Goal: Check status: Check status

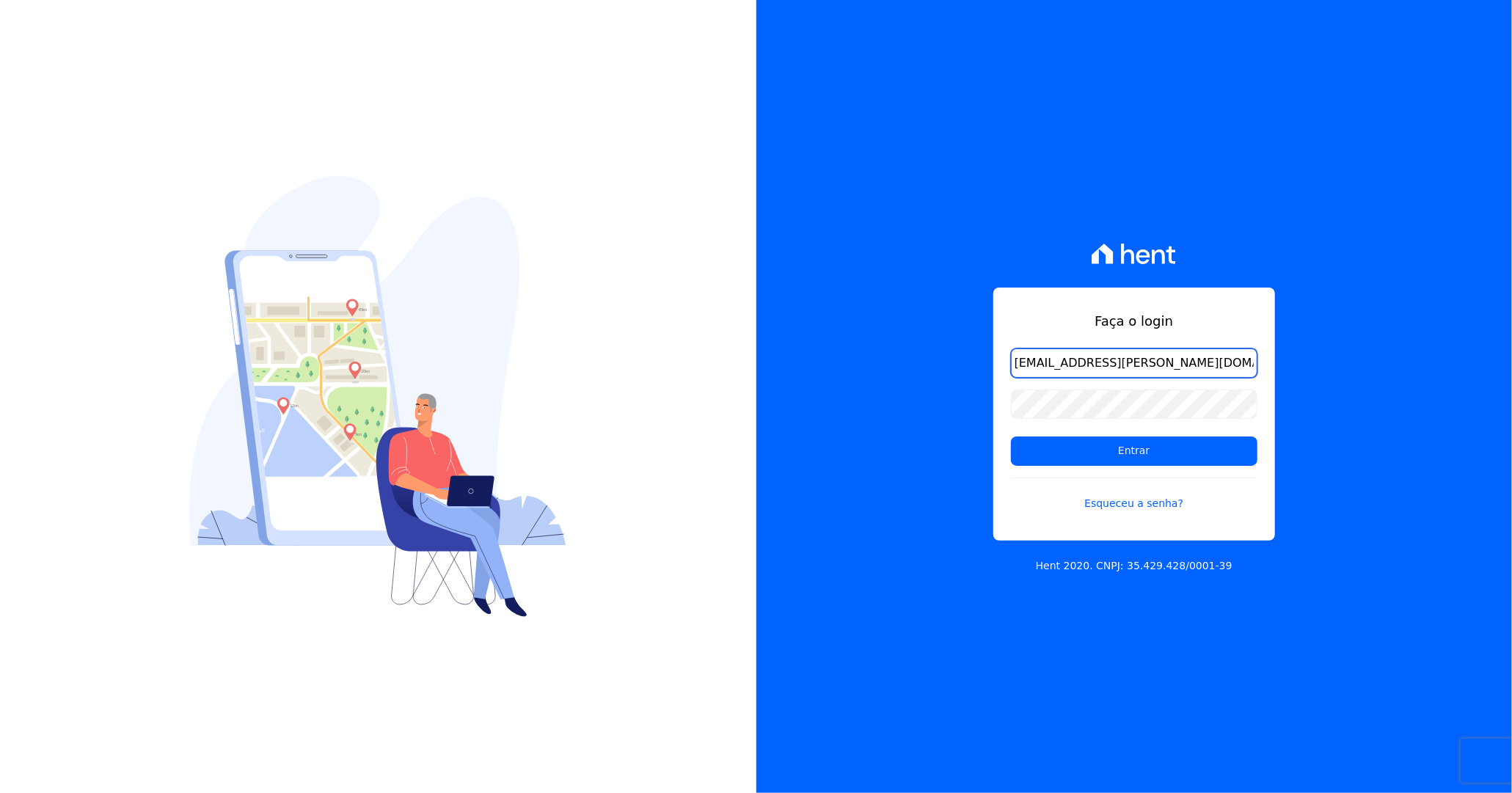
type input "luan.brito@hent.com.br"
click at [1011, 436] on input "Entrar" at bounding box center [1134, 451] width 246 height 29
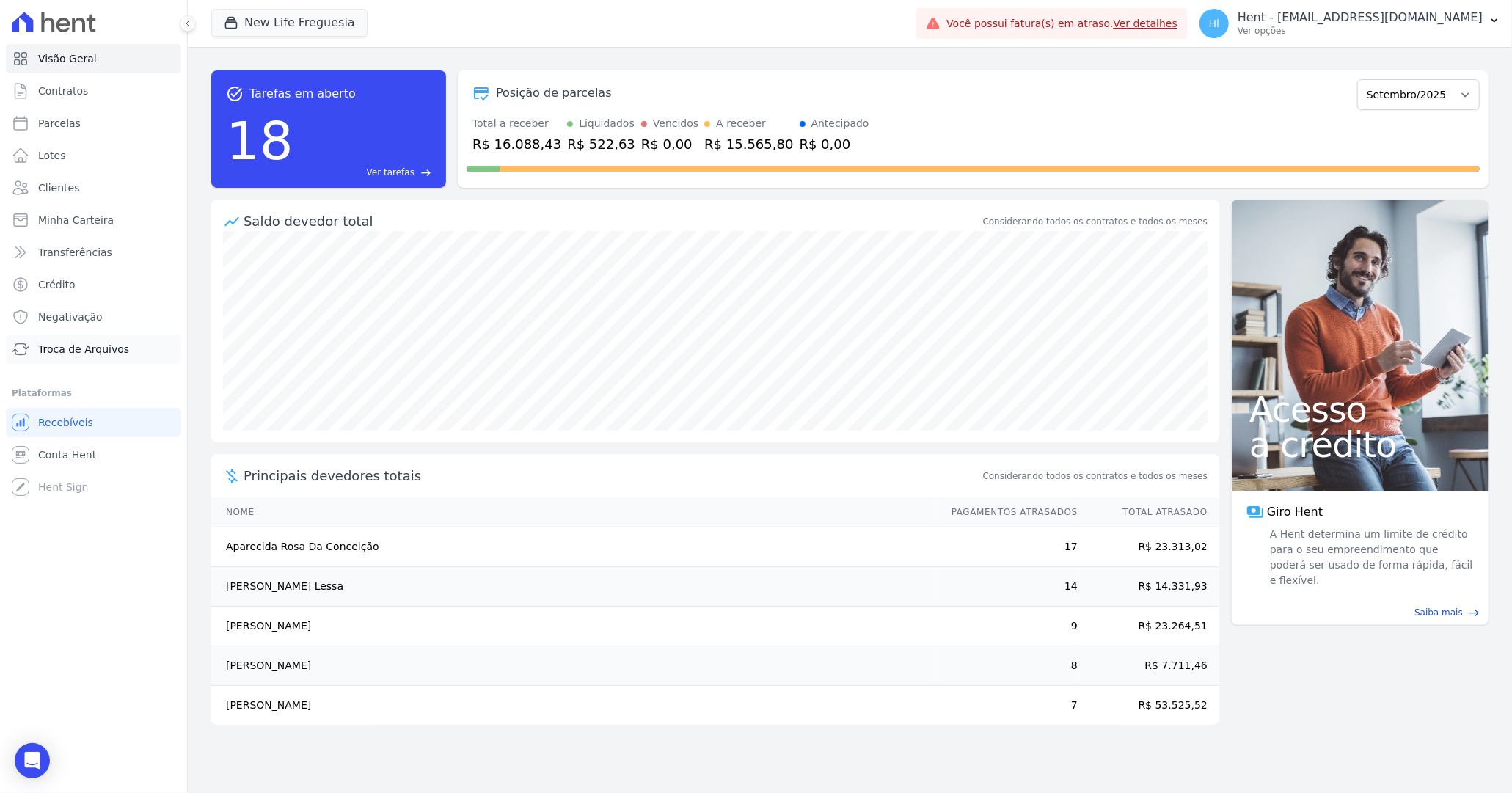
click at [99, 338] on link "Troca de Arquivos" at bounding box center [93, 349] width 176 height 29
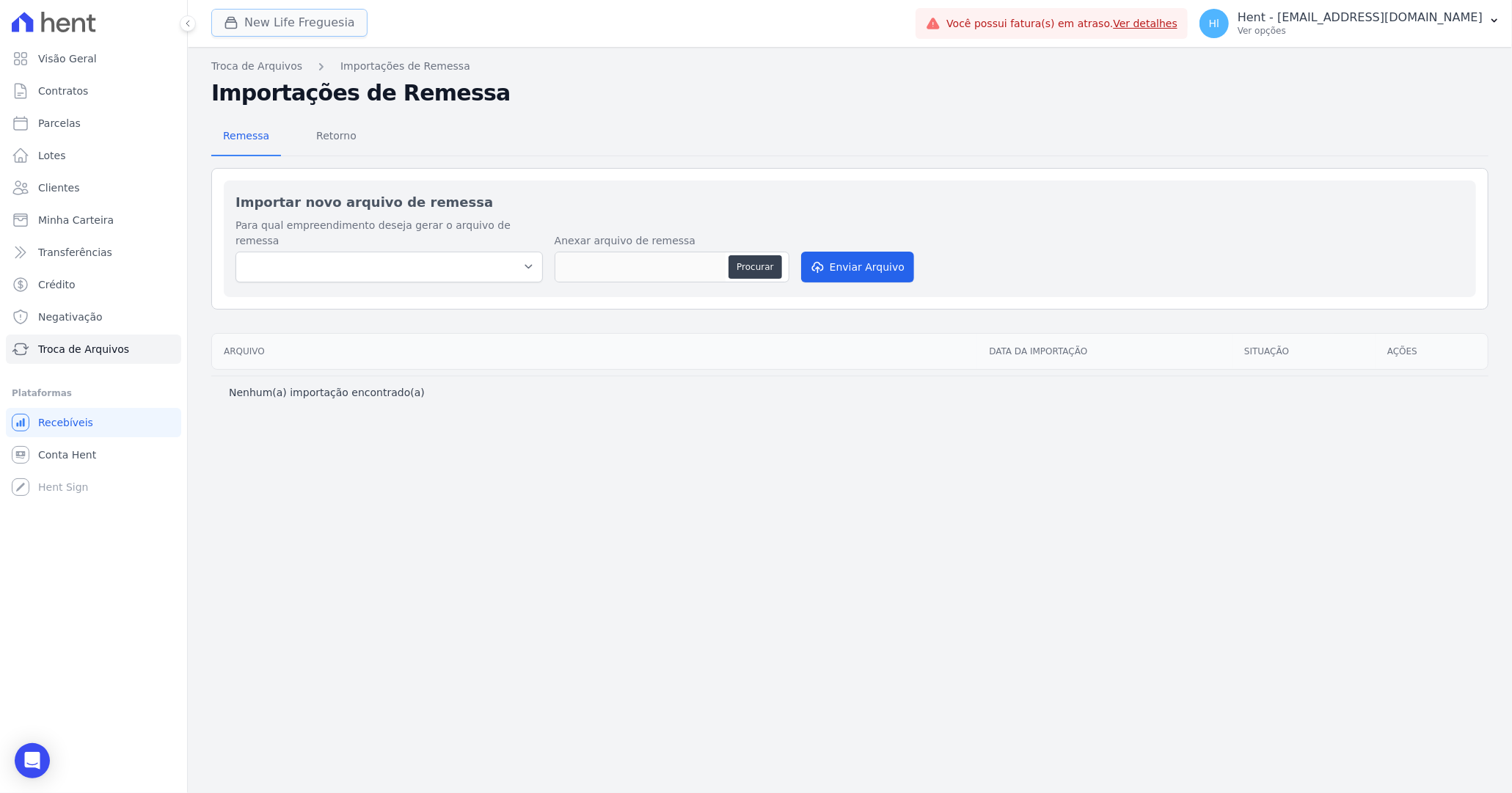
click at [313, 28] on button "New Life Freguesia" at bounding box center [289, 23] width 156 height 28
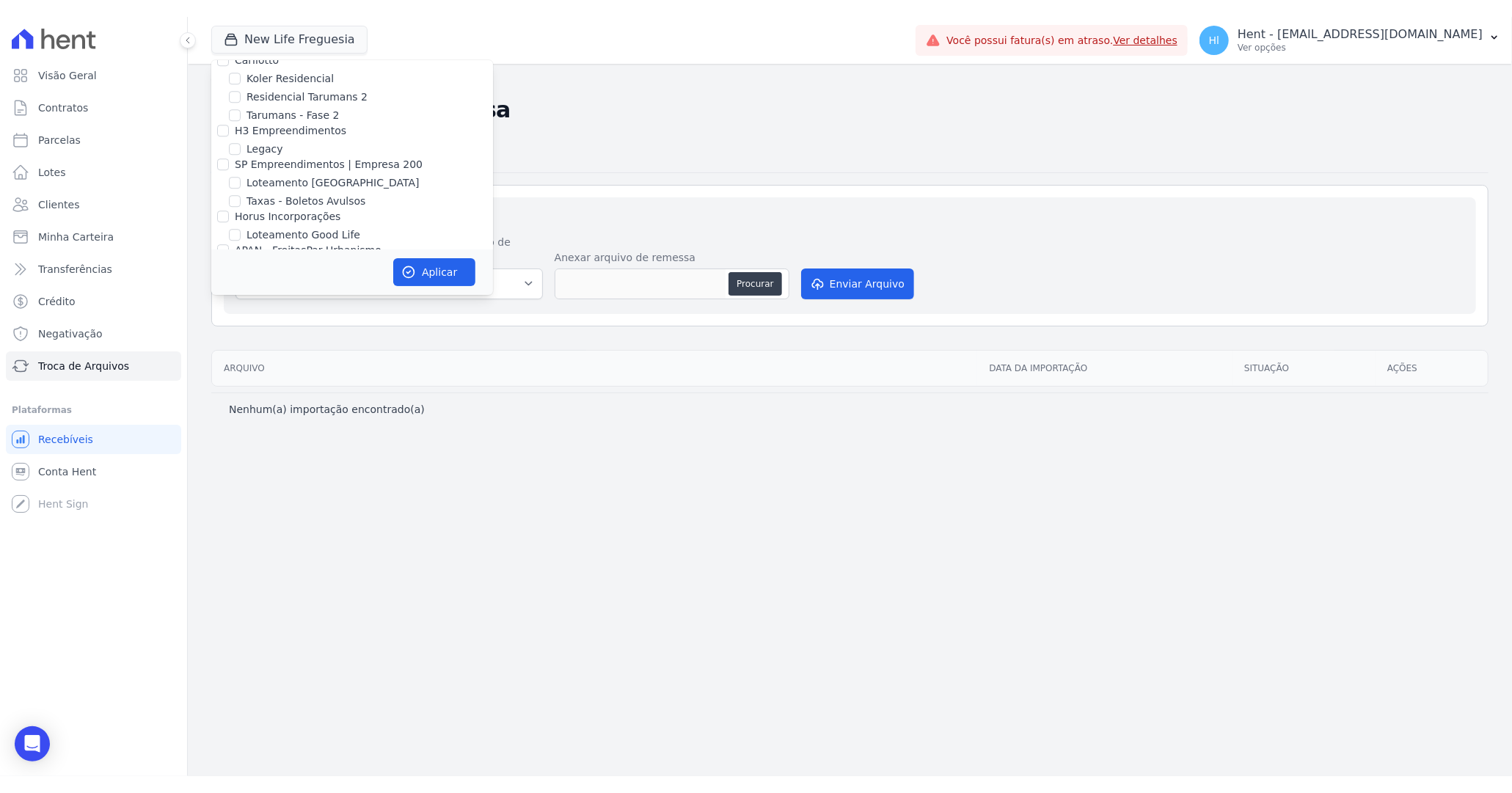
scroll to position [4859, 0]
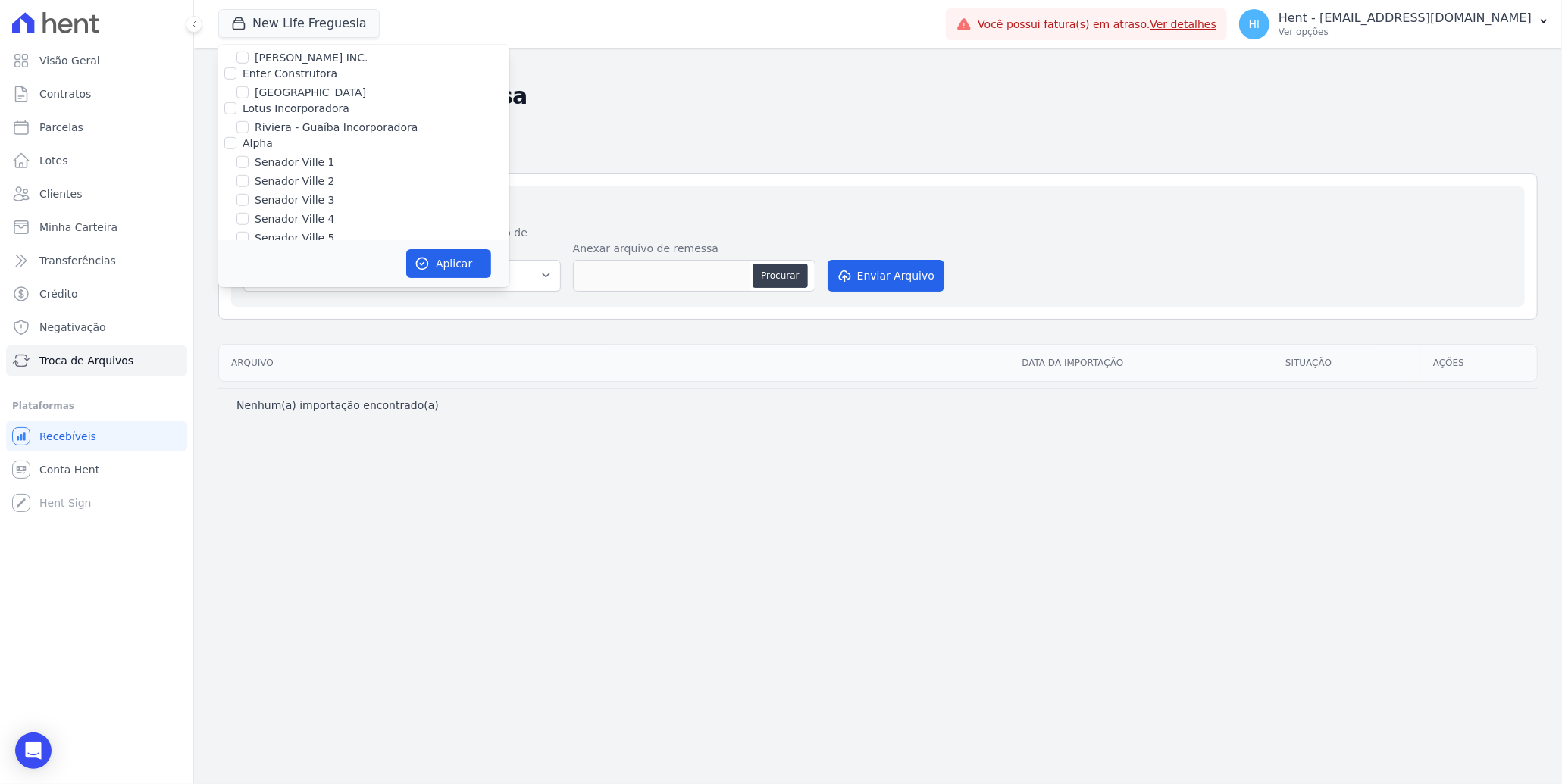
click at [296, 265] on label "SOLAR DOS ARRUDAS" at bounding box center [313, 273] width 118 height 16
click at [249, 267] on input "SOLAR DOS ARRUDAS" at bounding box center [243, 273] width 12 height 12
checkbox input "true"
click at [449, 265] on button "Aplicar" at bounding box center [448, 264] width 85 height 29
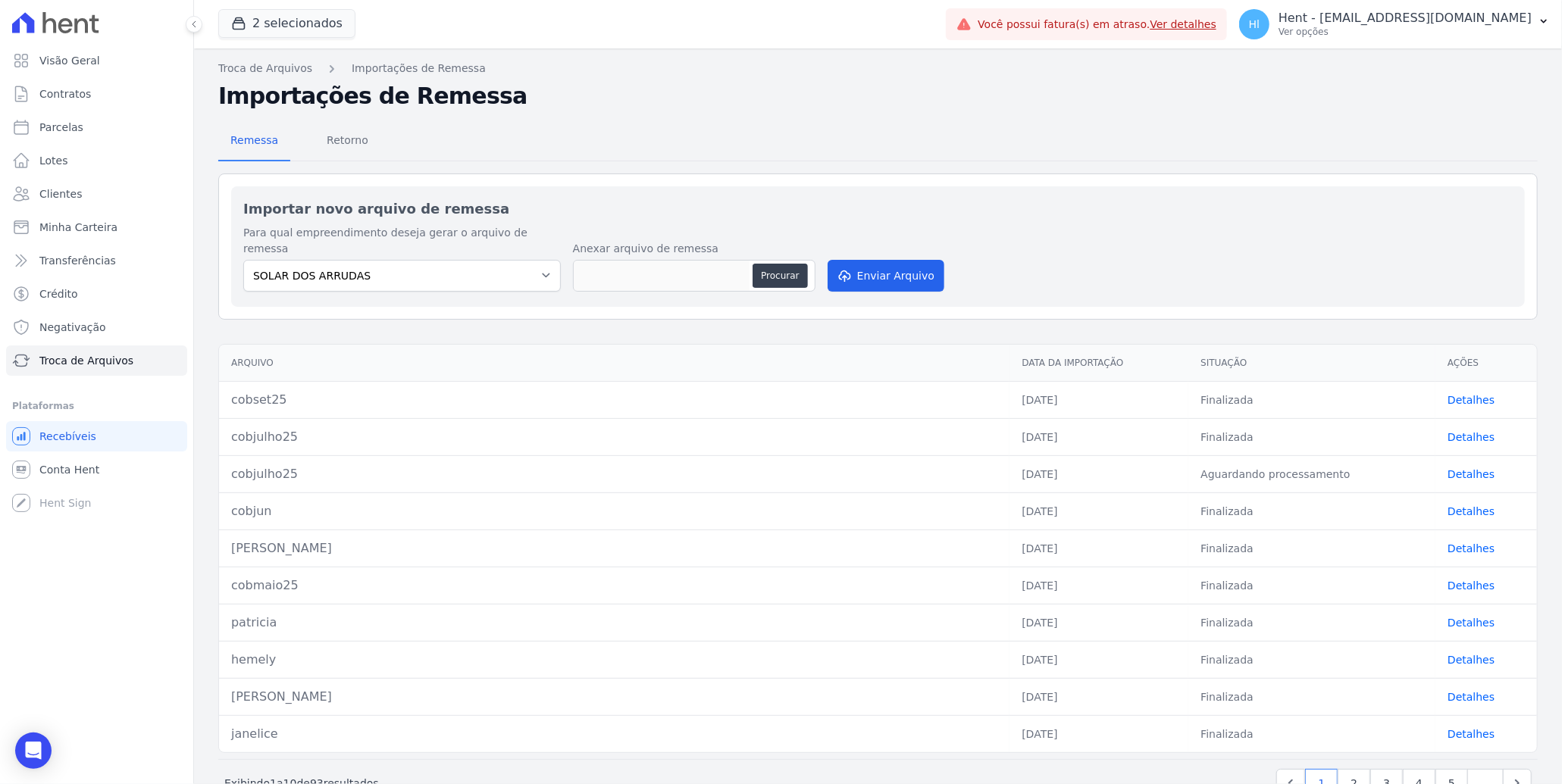
click at [1460, 381] on td "Detalhes" at bounding box center [1486, 400] width 102 height 37
click at [1460, 394] on link "Detalhes" at bounding box center [1471, 400] width 47 height 12
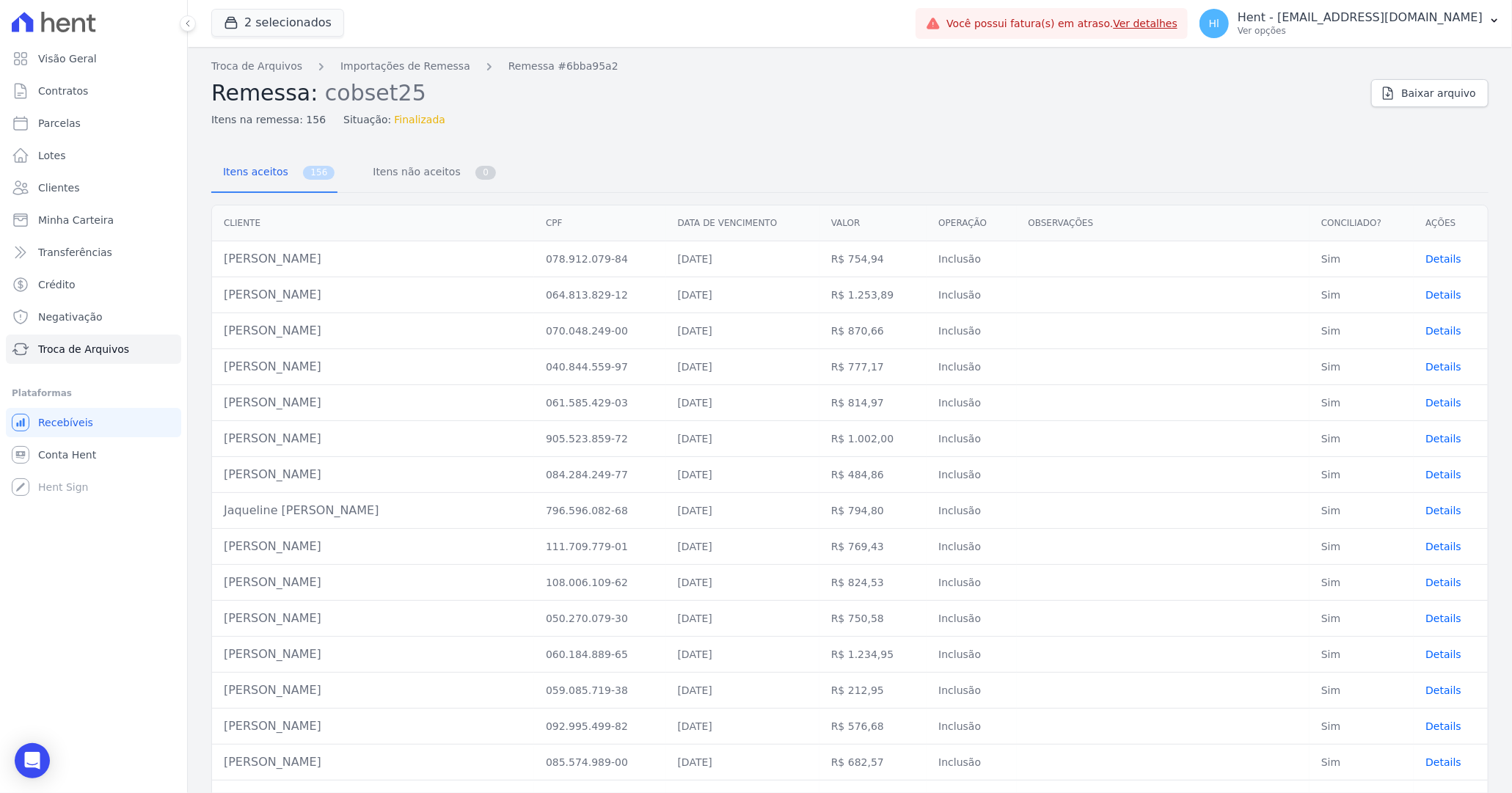
click at [1439, 297] on span "Details" at bounding box center [1444, 295] width 36 height 11
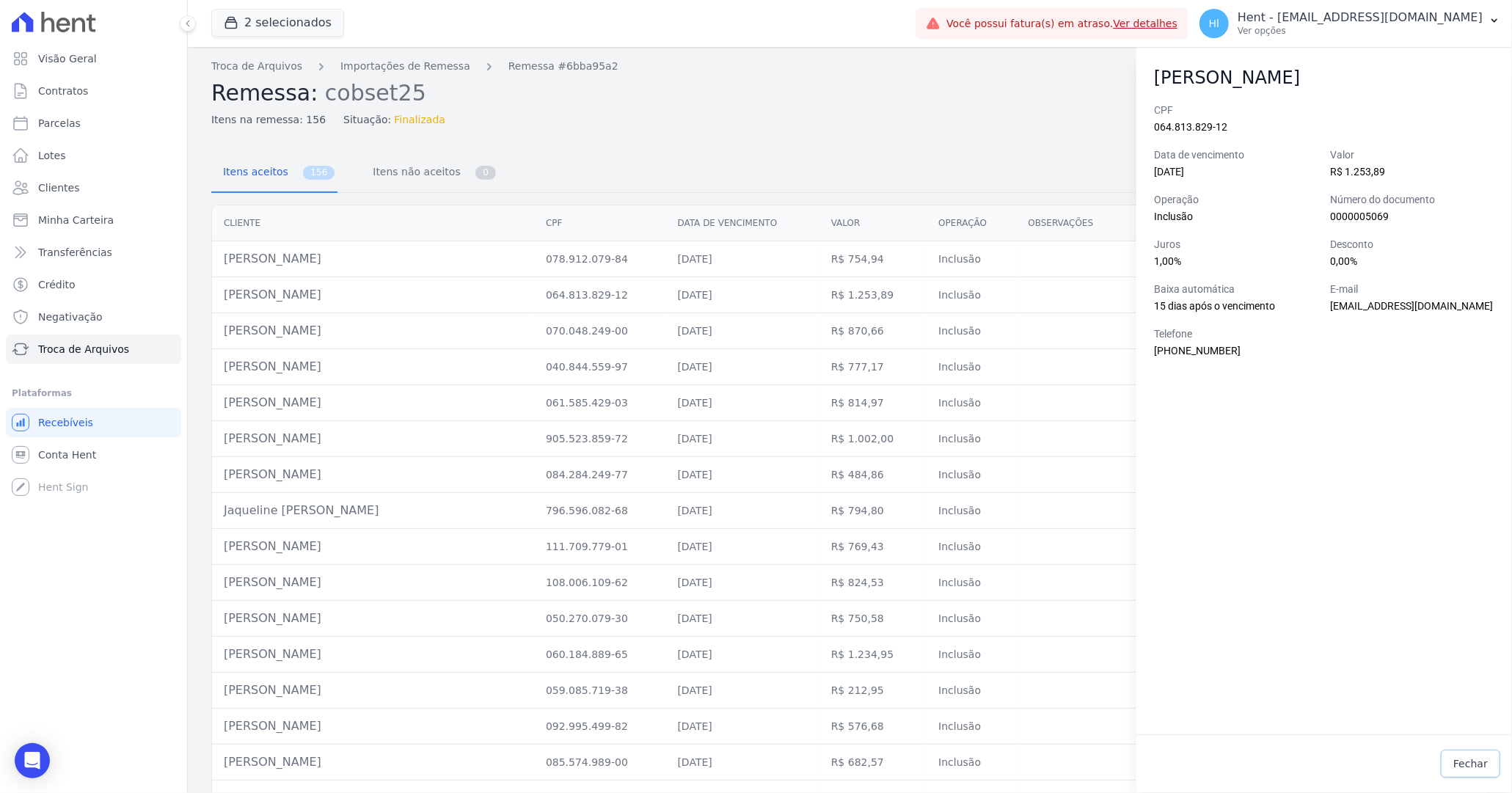
click at [1475, 766] on span "Fechar" at bounding box center [1471, 764] width 34 height 15
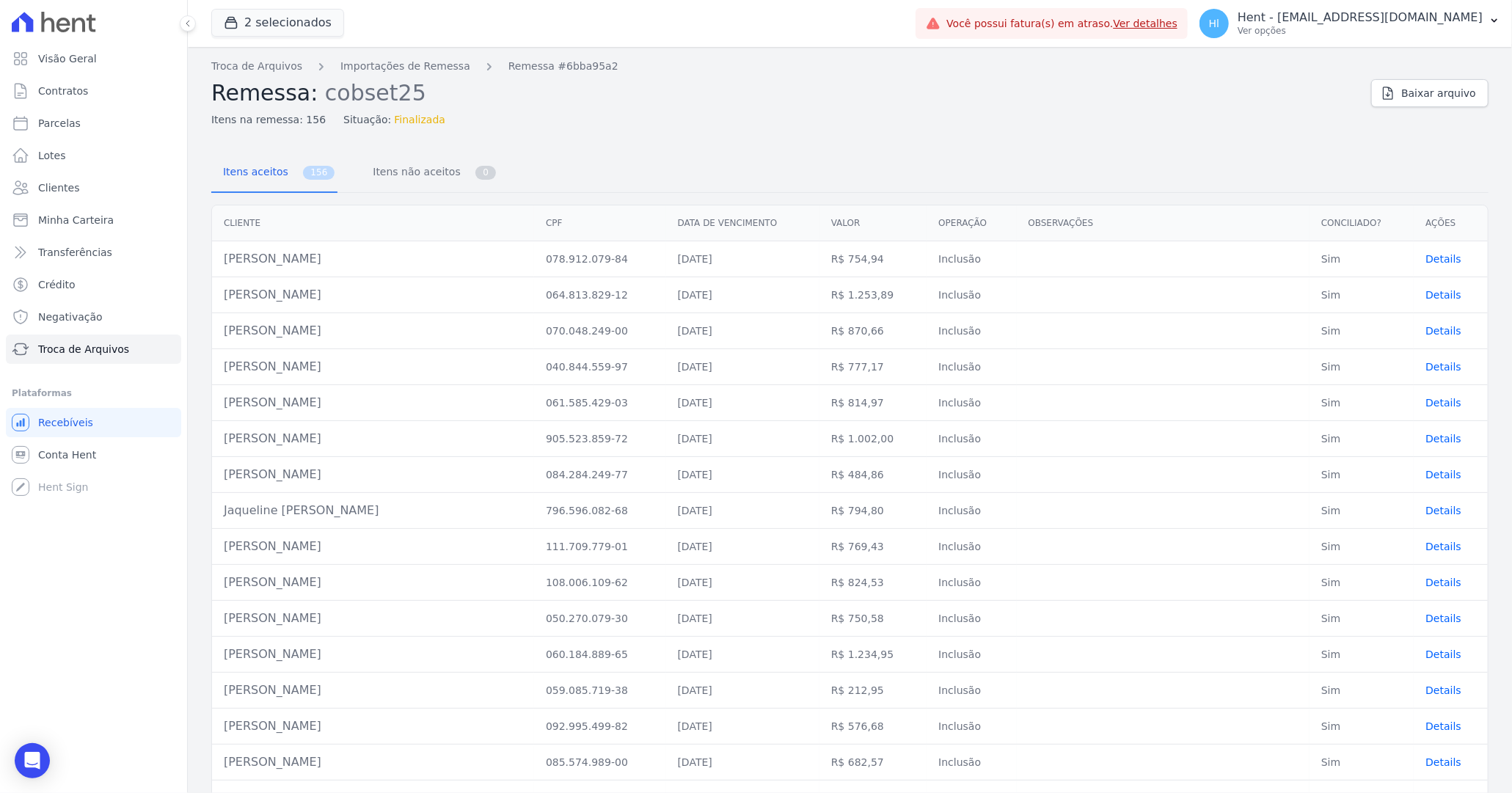
click at [1441, 296] on span "Details" at bounding box center [1444, 295] width 36 height 11
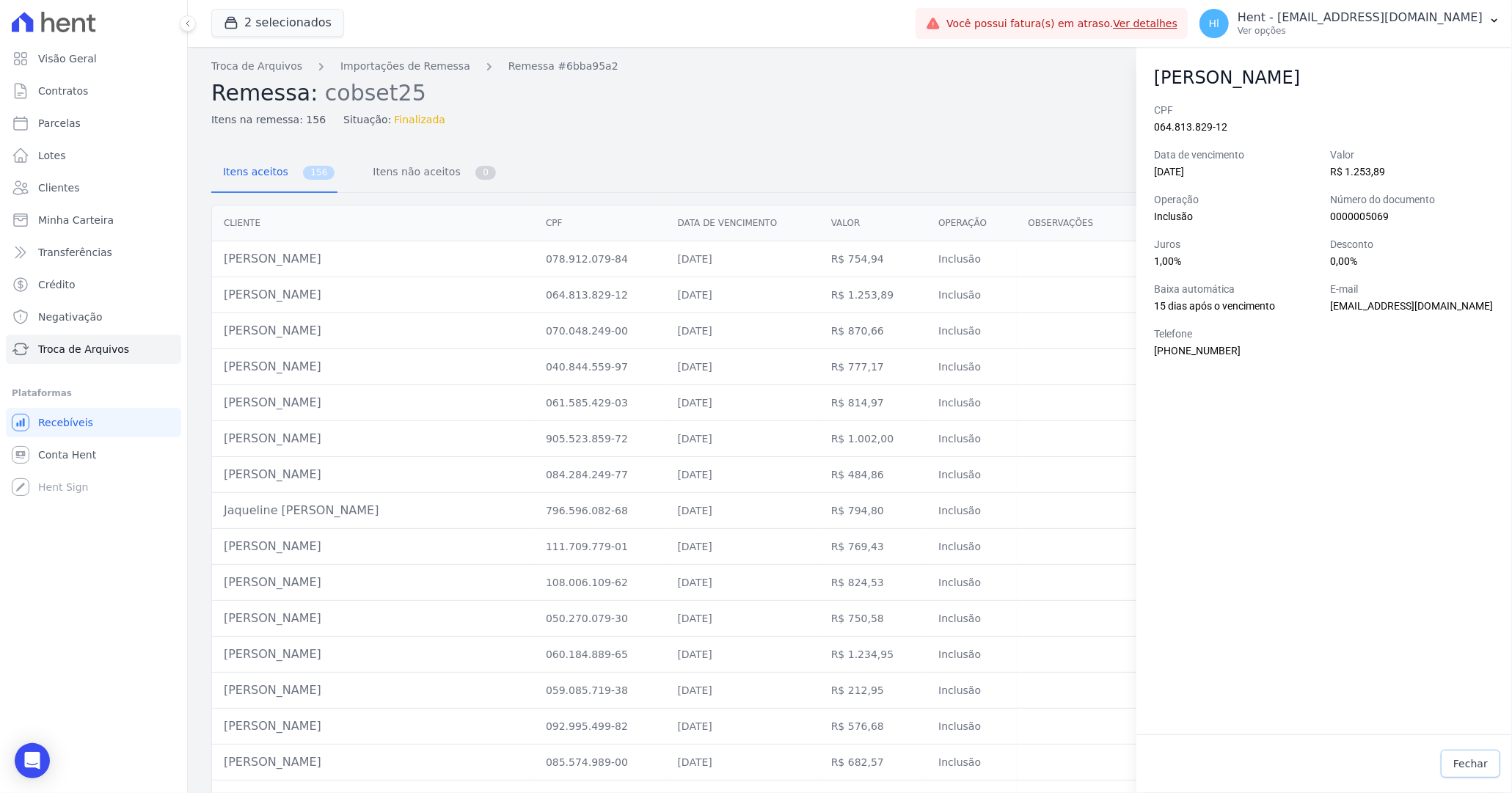
click at [1476, 752] on link "Fechar" at bounding box center [1471, 764] width 59 height 28
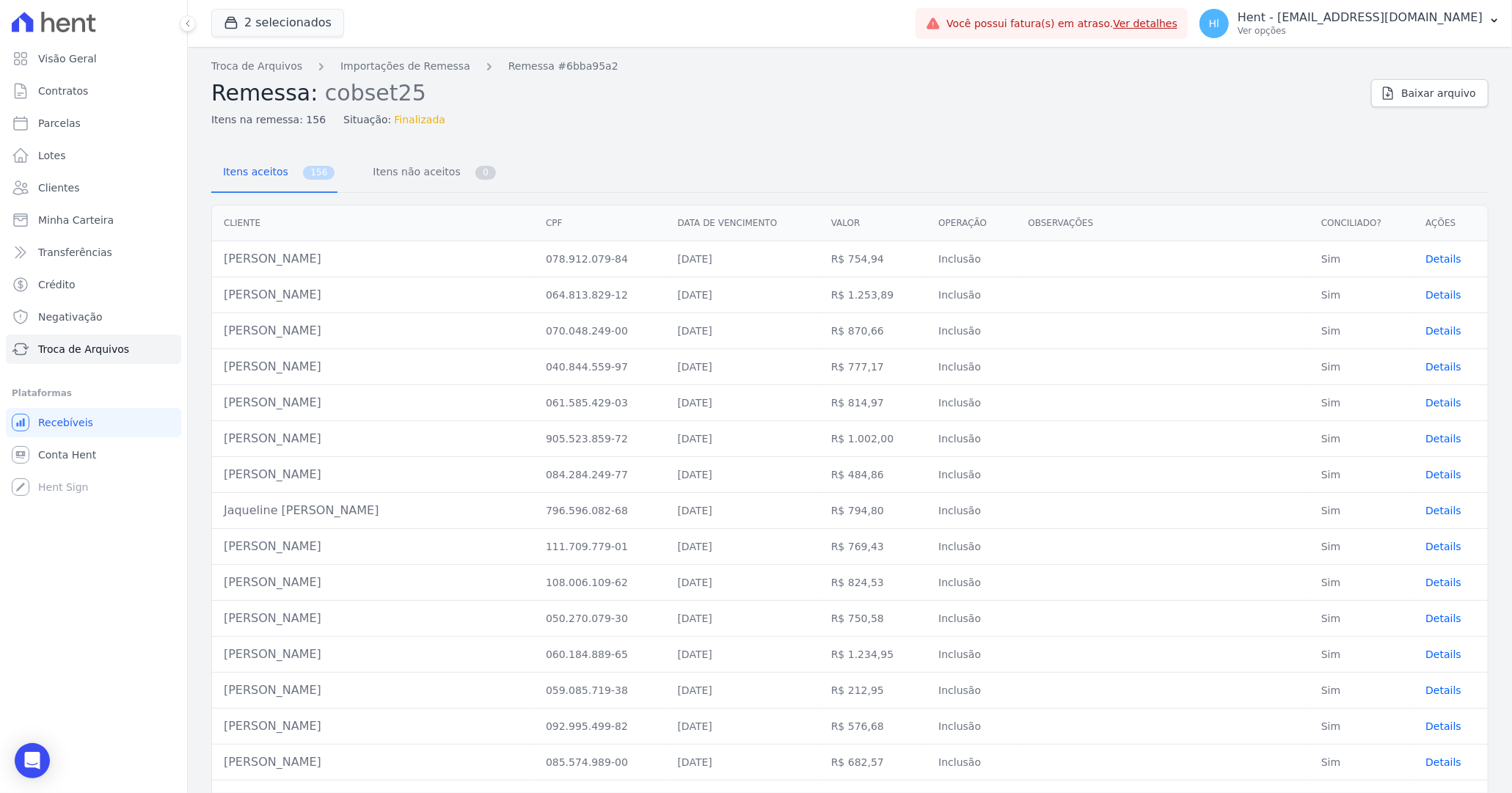
click at [1462, 271] on td "Details" at bounding box center [1450, 259] width 74 height 36
click at [1449, 257] on span "Details" at bounding box center [1444, 258] width 36 height 11
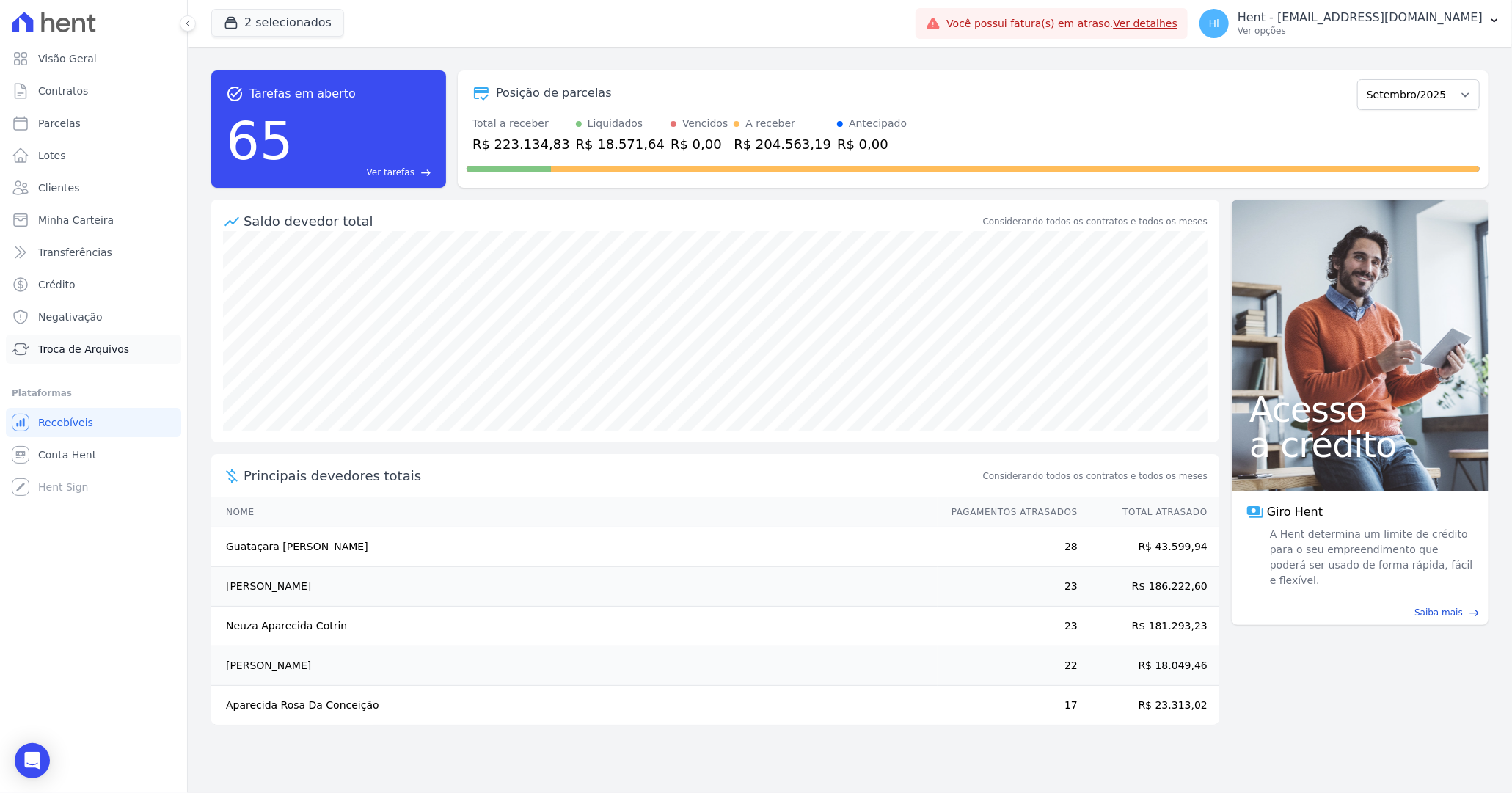
click at [132, 355] on link "Troca de Arquivos" at bounding box center [93, 349] width 176 height 29
click at [136, 353] on link "Troca de Arquivos" at bounding box center [93, 349] width 176 height 29
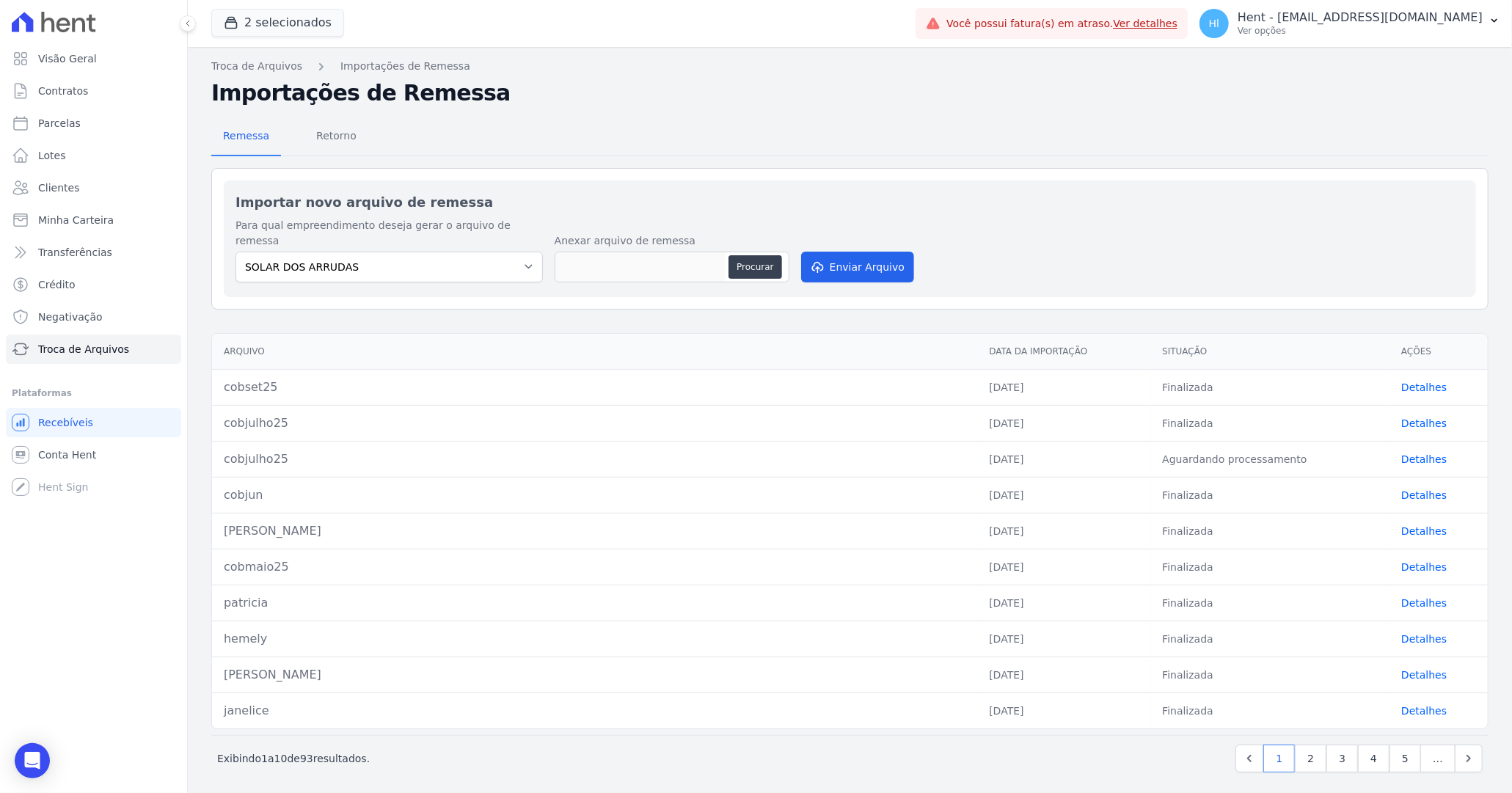
click at [1428, 381] on link "Detalhes" at bounding box center [1424, 387] width 46 height 11
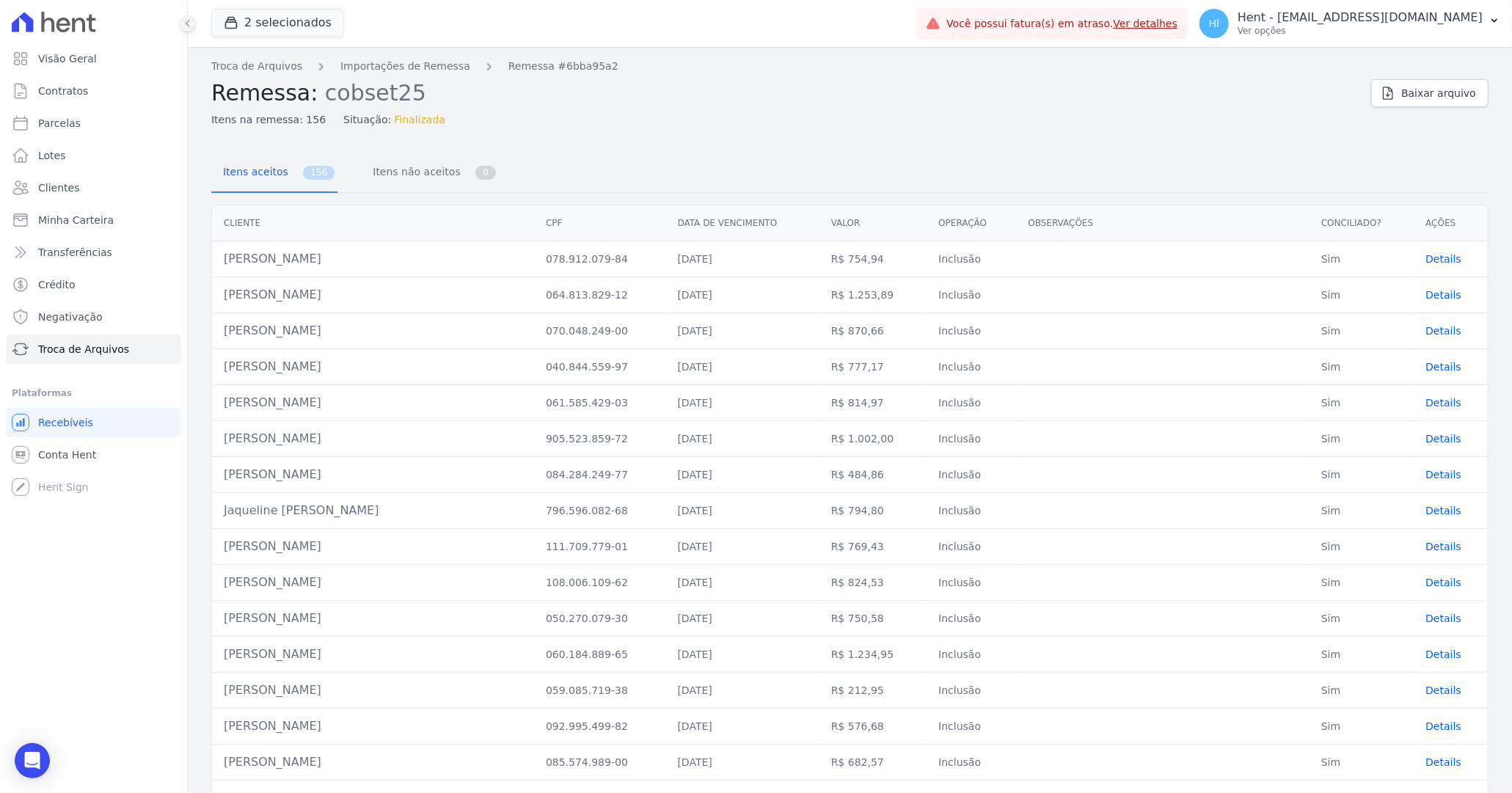
click at [1435, 260] on span "Details" at bounding box center [1444, 258] width 36 height 11
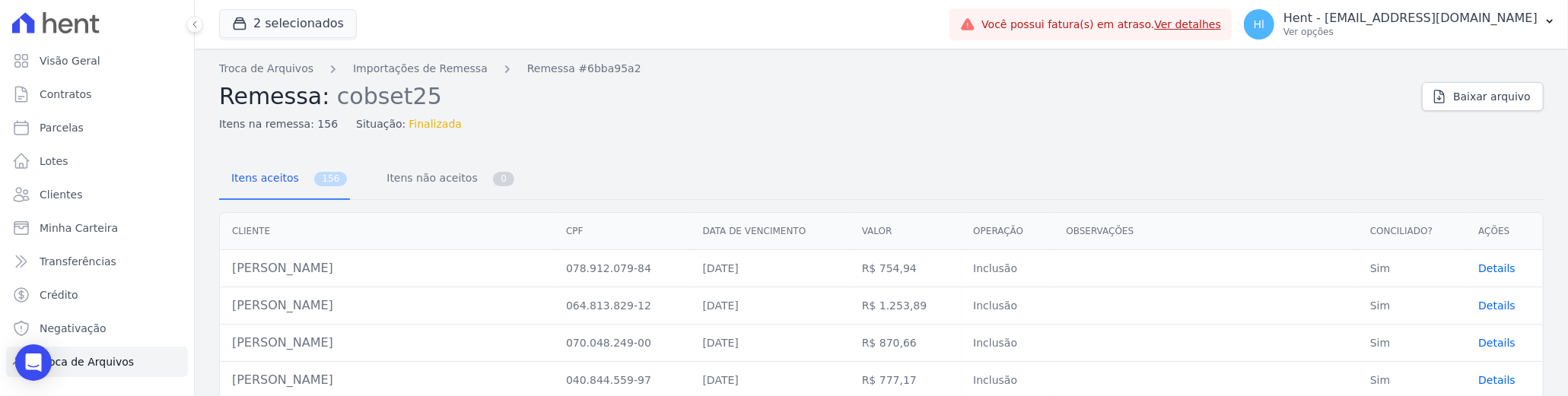
click at [1498, 266] on span "Details" at bounding box center [1497, 268] width 37 height 12
